Goal: Information Seeking & Learning: Understand process/instructions

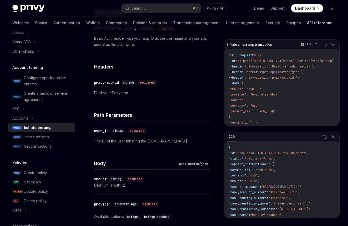
scroll to position [116, 0]
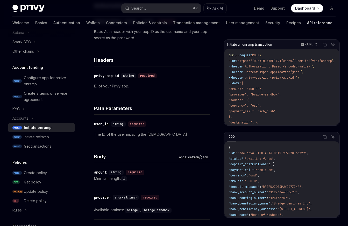
click at [32, 11] on img at bounding box center [28, 8] width 32 height 7
type textarea "*"
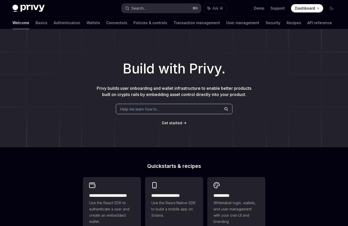
click at [137, 9] on div "Search..." at bounding box center [138, 8] width 15 height 6
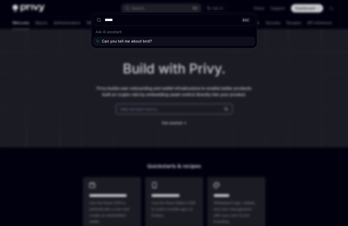
type input "******"
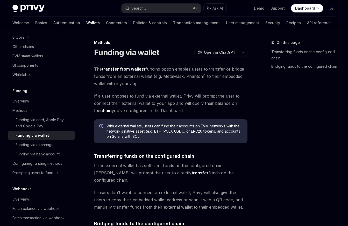
scroll to position [173, 0]
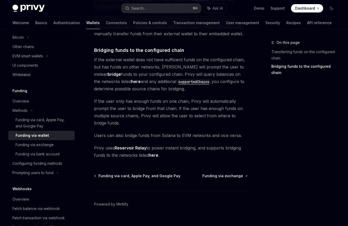
click at [140, 145] on link "Reservoir Relay" at bounding box center [131, 147] width 32 height 5
click at [153, 152] on link "here" at bounding box center [154, 154] width 10 height 5
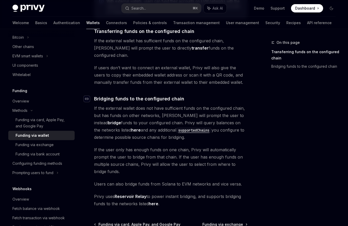
click at [89, 96] on div "Navigate to header" at bounding box center [87, 99] width 6 height 6
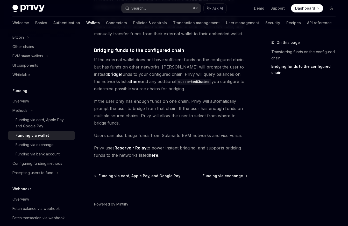
click at [153, 152] on link "here" at bounding box center [154, 154] width 10 height 5
type textarea "*"
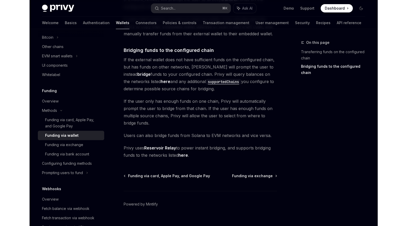
scroll to position [149, 0]
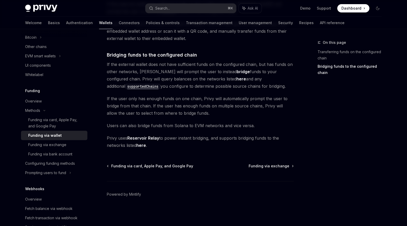
click at [201, 135] on span "Privy uses Reservoir Relay to power instant bridging, and supports bridging fun…" at bounding box center [200, 141] width 187 height 15
